Goal: Navigation & Orientation: Find specific page/section

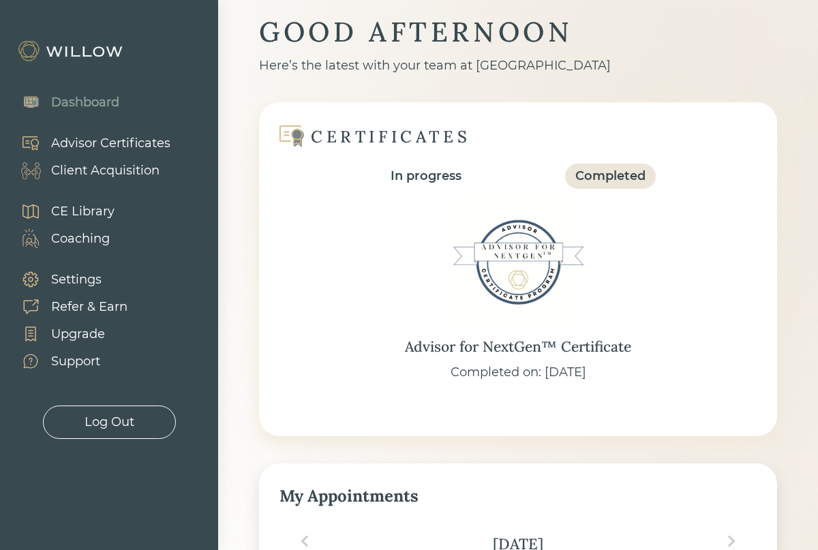
scroll to position [5, 0]
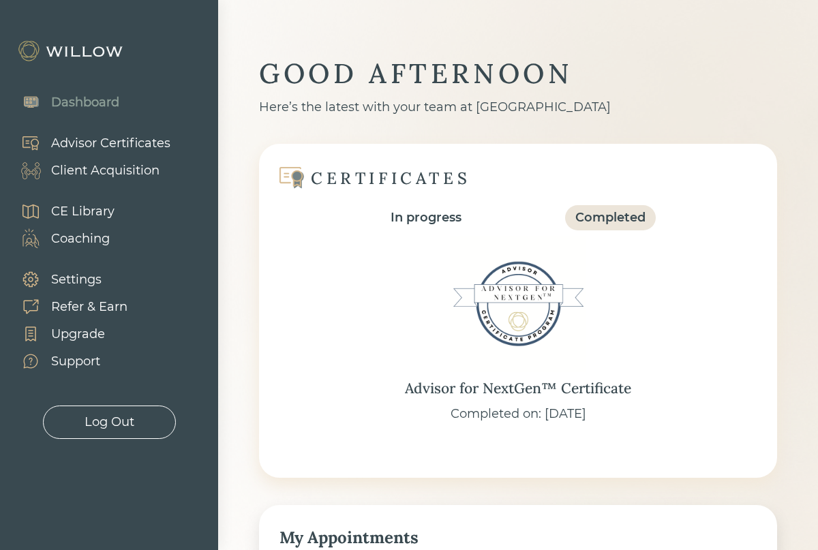
click at [135, 178] on div "Client Acquisition" at bounding box center [105, 170] width 108 height 18
